Goal: Transaction & Acquisition: Download file/media

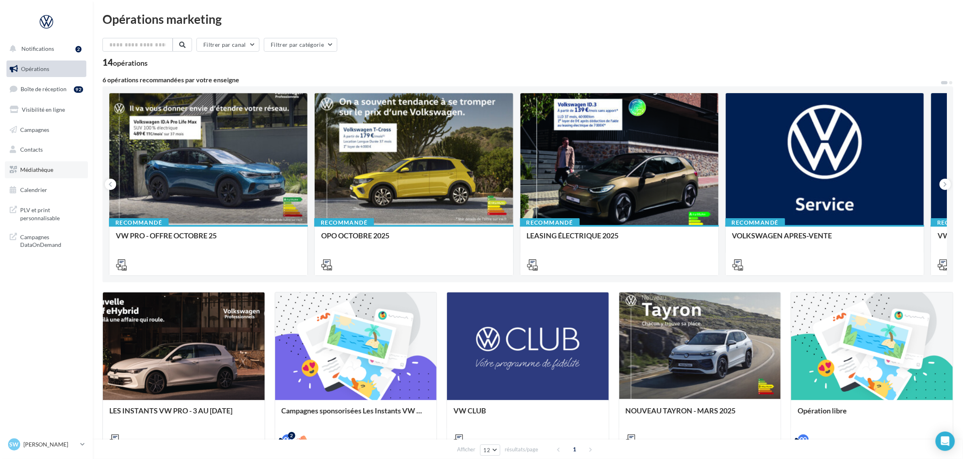
click at [57, 168] on link "Médiathèque" at bounding box center [46, 169] width 83 height 17
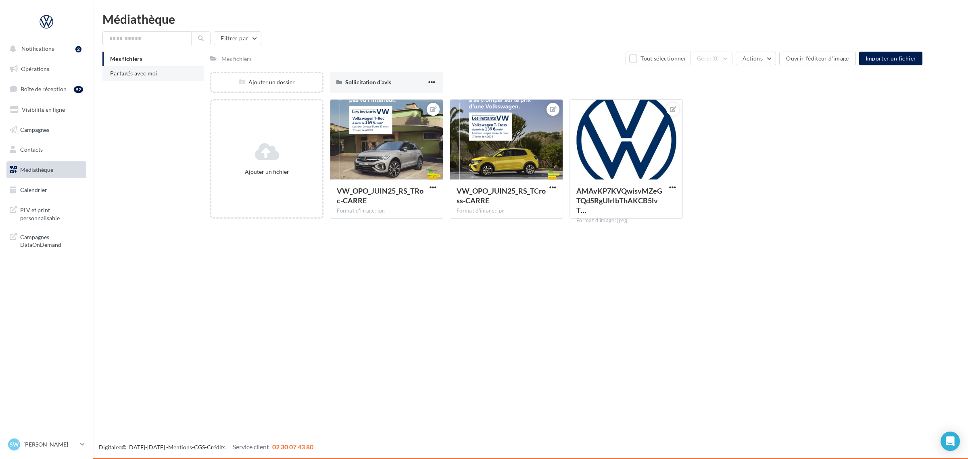
click at [154, 71] on span "Partagés avec moi" at bounding box center [134, 73] width 48 height 7
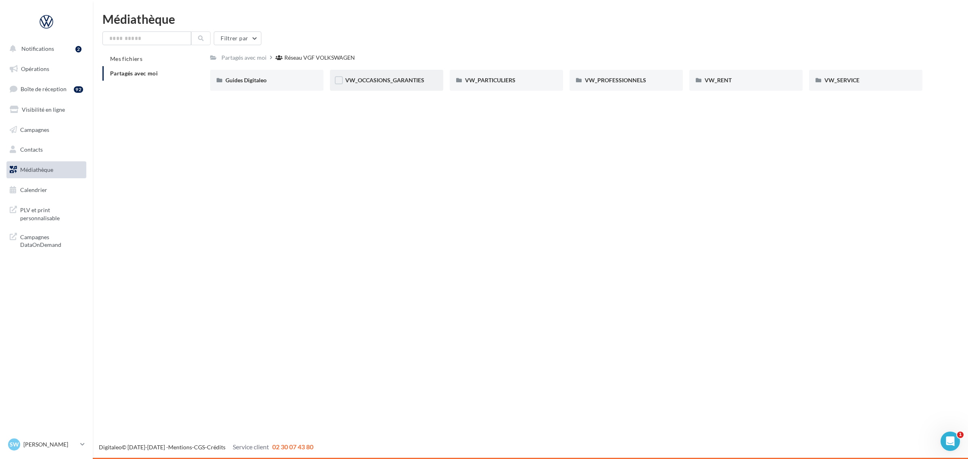
click at [372, 79] on span "VW_OCCASIONS_GARANTIES" at bounding box center [384, 80] width 79 height 7
click at [386, 81] on div "GENERAL" at bounding box center [386, 80] width 83 height 8
click at [277, 83] on div "Charte VO" at bounding box center [266, 80] width 83 height 8
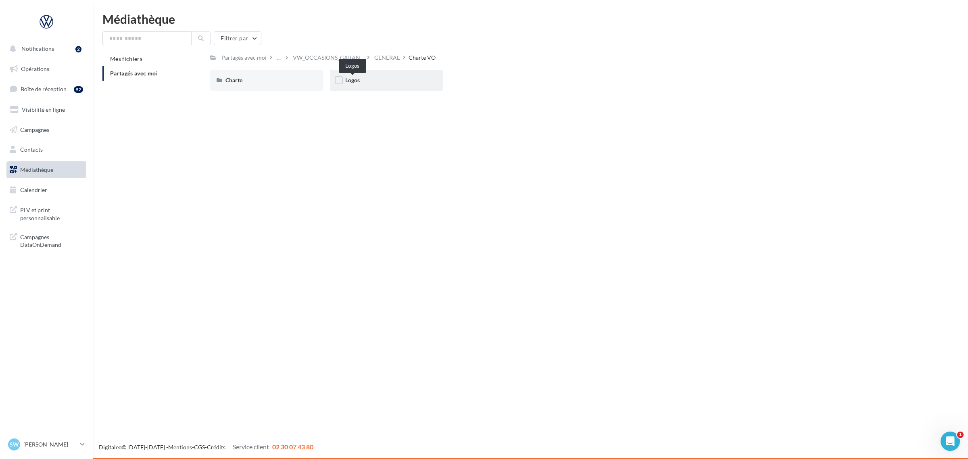
click at [357, 77] on span "Logos" at bounding box center [352, 80] width 15 height 7
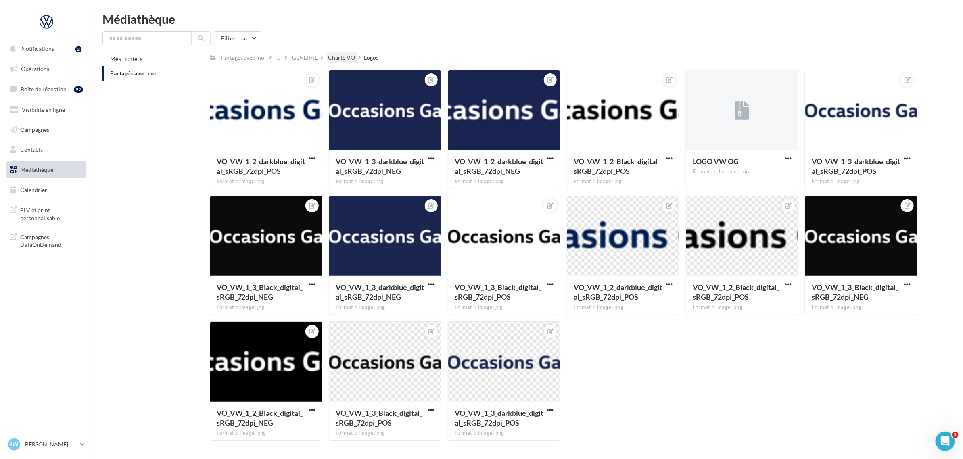
click at [340, 57] on div "Charte VO" at bounding box center [341, 58] width 27 height 8
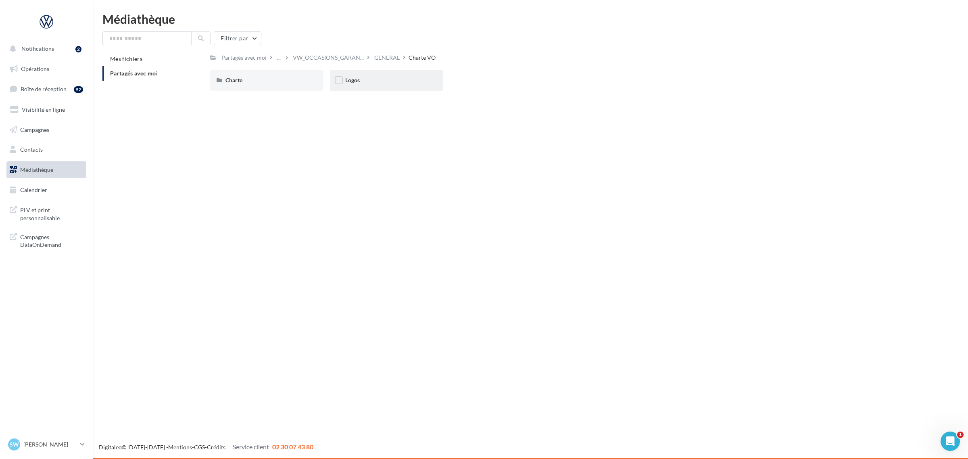
click at [424, 81] on div "Logos" at bounding box center [386, 80] width 83 height 8
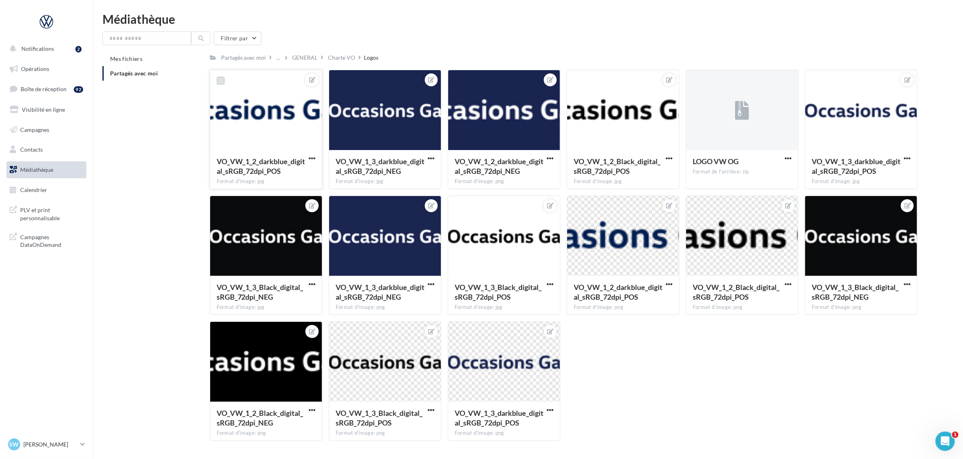
click at [221, 81] on label at bounding box center [221, 81] width 8 height 8
click at [219, 79] on icon at bounding box center [221, 81] width 6 height 6
click at [789, 158] on span "button" at bounding box center [787, 158] width 7 height 7
click at [774, 172] on button "Télécharger" at bounding box center [752, 174] width 81 height 21
click at [54, 448] on p "[PERSON_NAME]" at bounding box center [50, 444] width 54 height 8
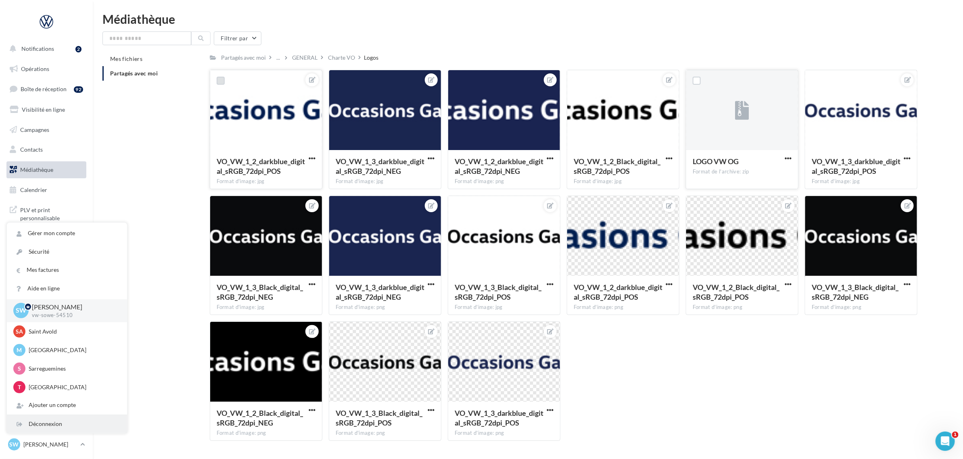
click at [61, 421] on div "Déconnexion" at bounding box center [67, 424] width 120 height 18
